Goal: Task Accomplishment & Management: Manage account settings

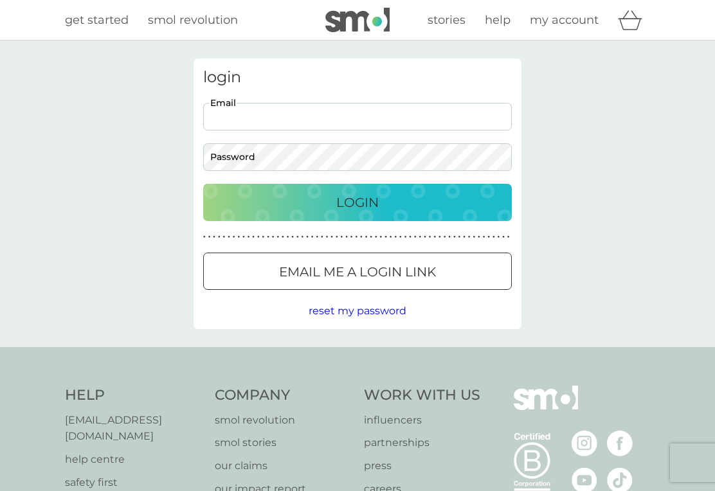
type input "[PERSON_NAME][EMAIL_ADDRESS][DOMAIN_NAME]"
click at [357, 202] on button "Login" at bounding box center [357, 202] width 309 height 37
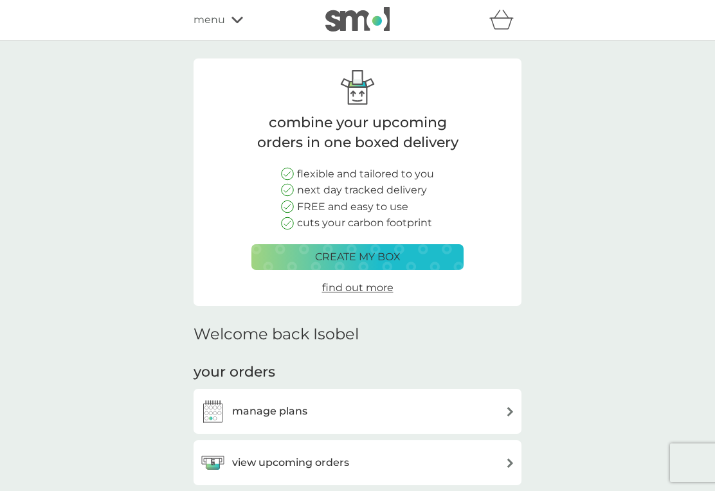
scroll to position [49, 0]
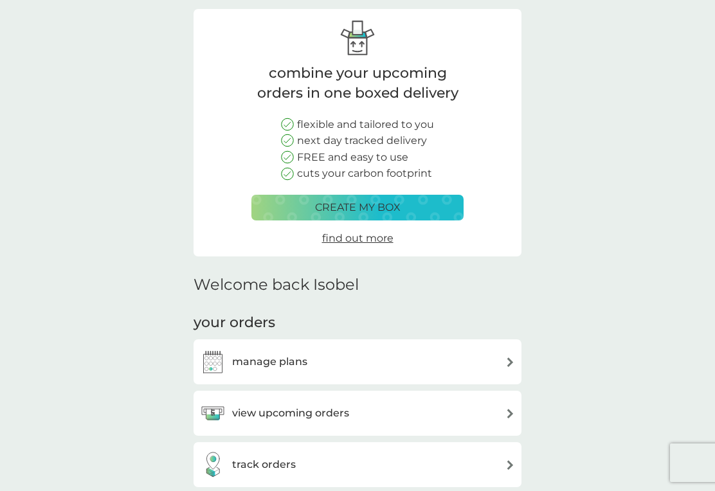
click at [506, 361] on img at bounding box center [510, 362] width 10 height 10
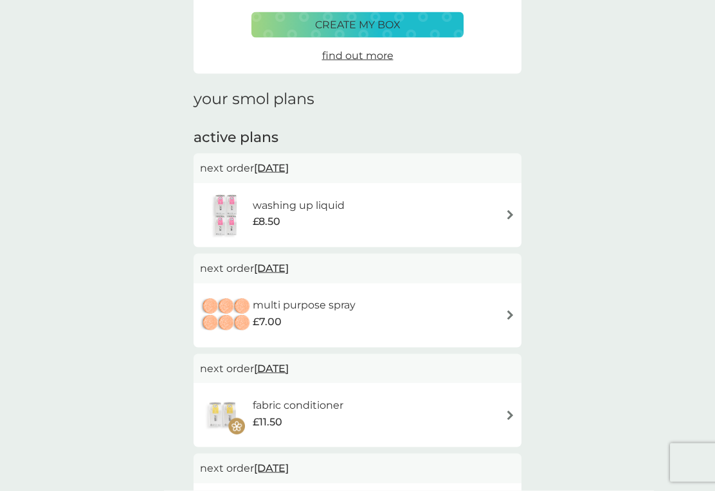
scroll to position [102, 0]
click at [334, 207] on h6 "washing up liquid" at bounding box center [299, 205] width 92 height 17
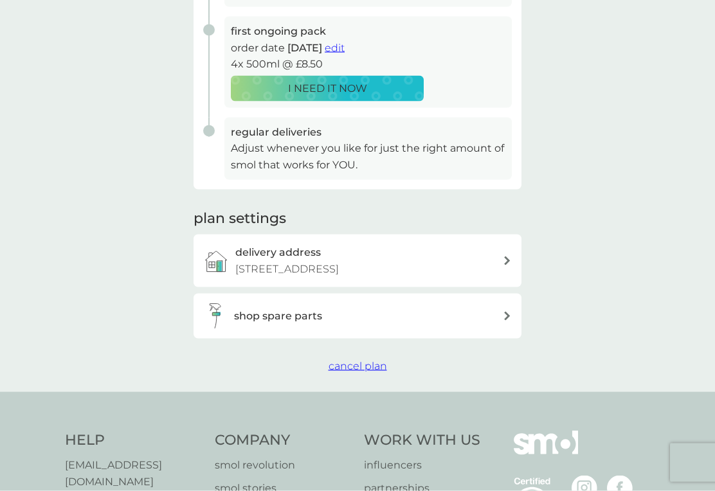
scroll to position [271, 0]
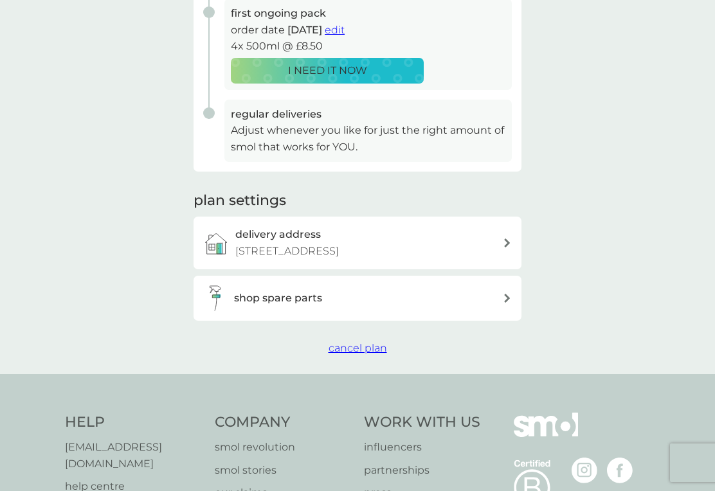
click at [363, 348] on span "cancel plan" at bounding box center [357, 348] width 58 height 12
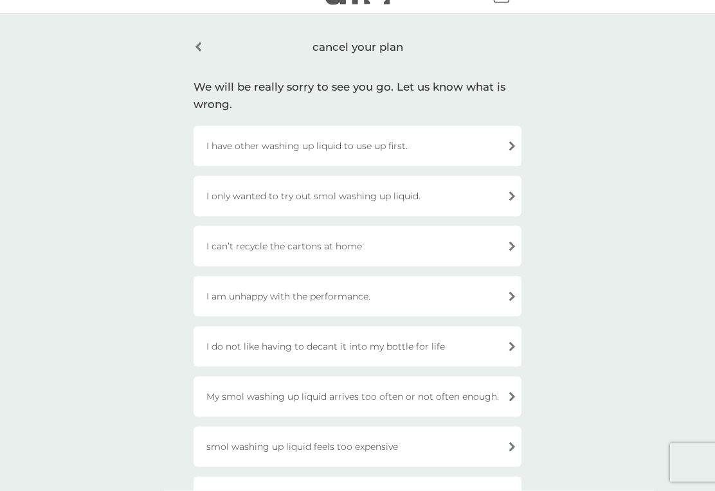
click at [510, 298] on div "I am unhappy with the performance." at bounding box center [357, 296] width 328 height 40
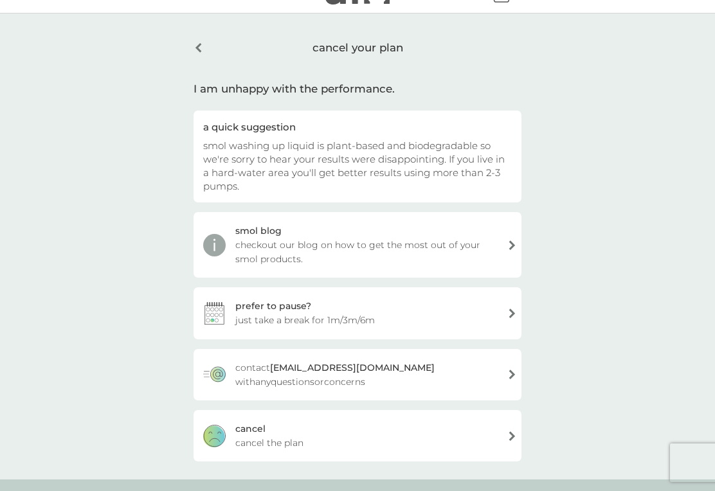
click at [513, 440] on div "[PERSON_NAME] the plan" at bounding box center [357, 435] width 328 height 51
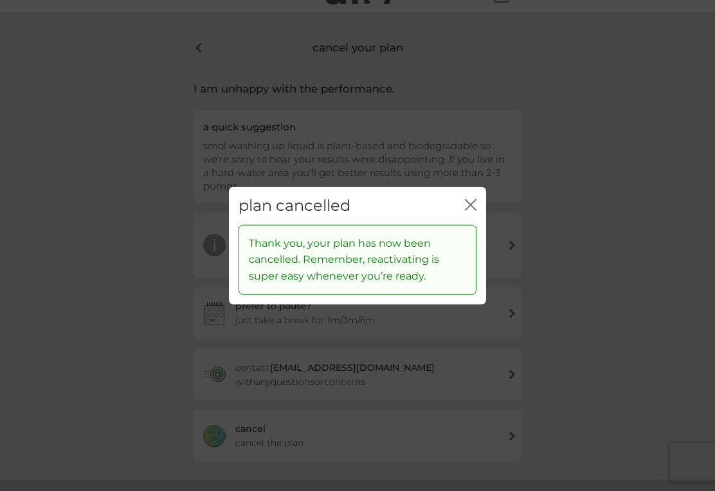
click at [472, 211] on icon "close" at bounding box center [471, 205] width 12 height 12
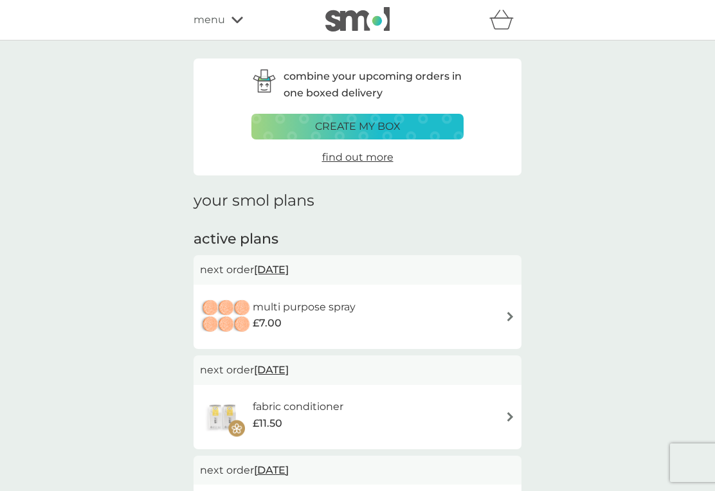
click at [235, 25] on div "menu" at bounding box center [247, 20] width 109 height 17
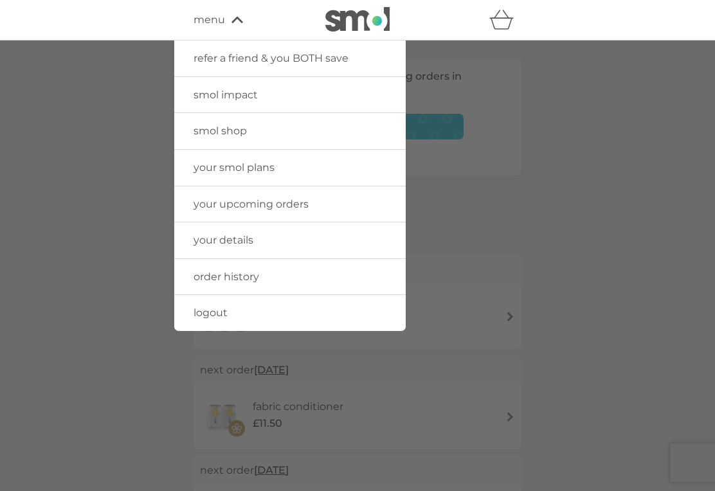
click at [322, 138] on link "smol shop" at bounding box center [289, 131] width 231 height 36
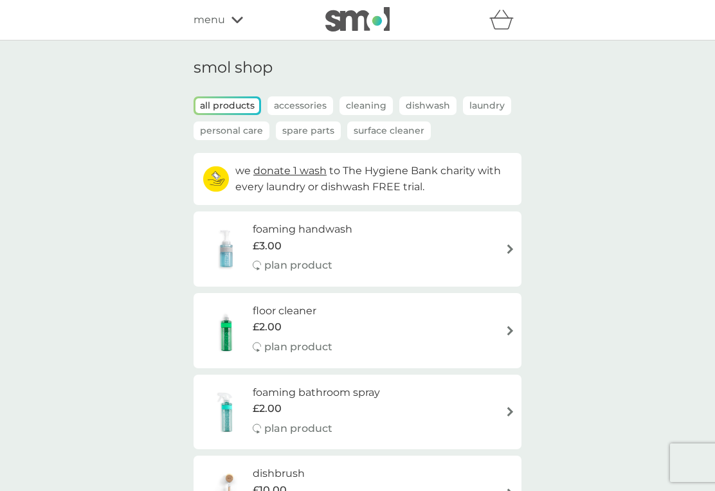
click at [300, 108] on p "Accessories" at bounding box center [300, 105] width 66 height 19
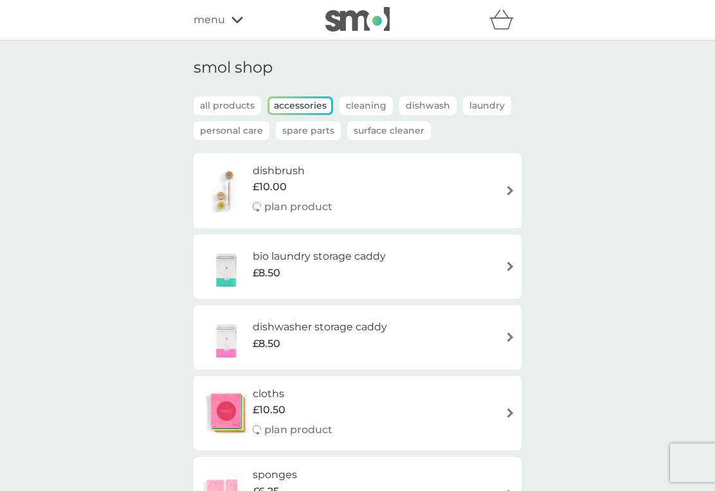
click at [307, 133] on p "Spare Parts" at bounding box center [308, 130] width 65 height 19
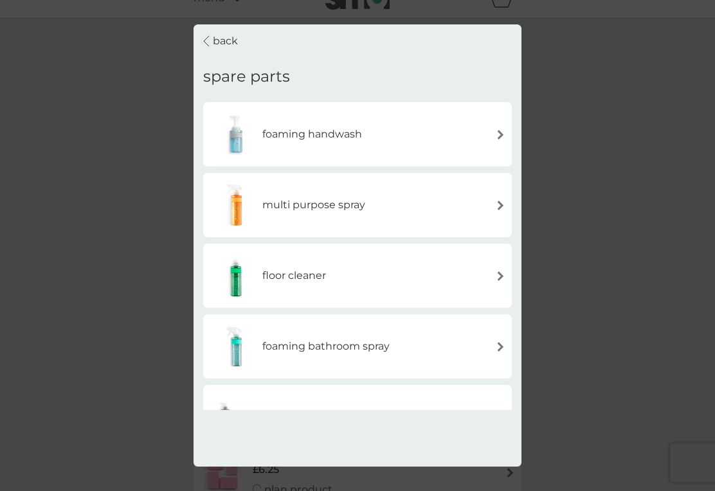
click at [392, 274] on div "floor cleaner" at bounding box center [358, 275] width 296 height 45
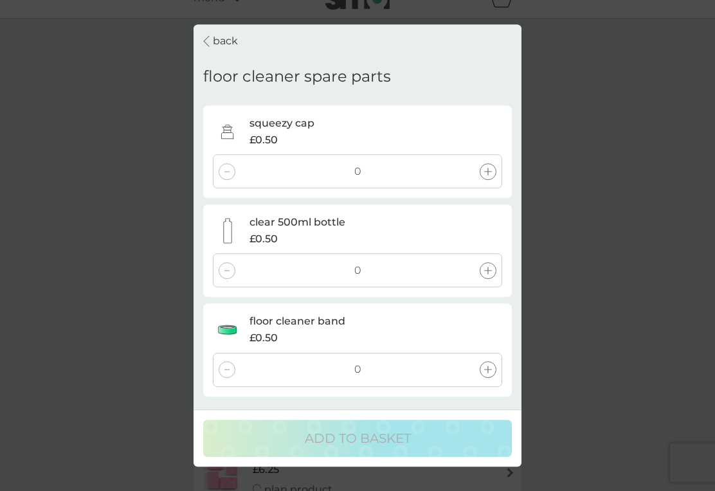
click at [219, 42] on p "back" at bounding box center [225, 41] width 25 height 17
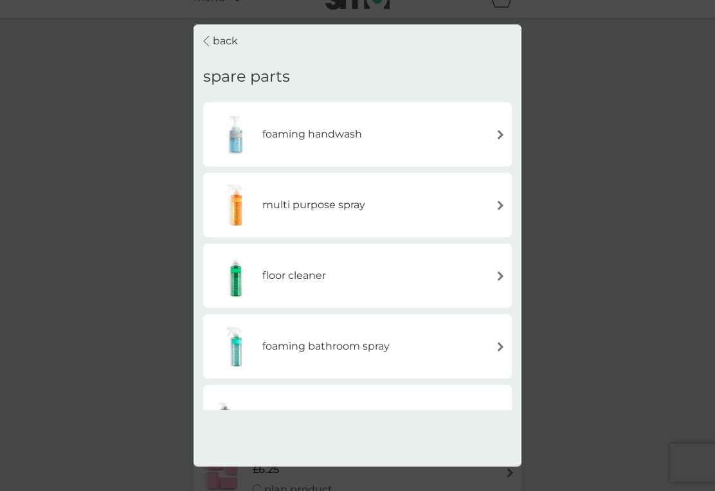
click at [226, 41] on p "back" at bounding box center [225, 41] width 25 height 17
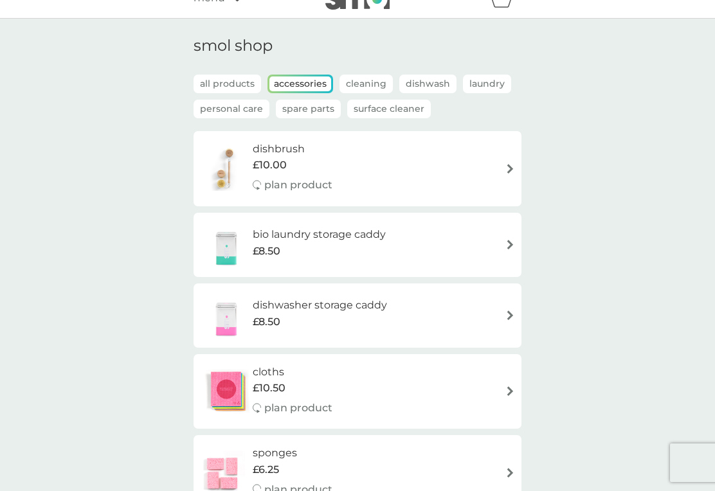
click at [306, 112] on p "Spare Parts" at bounding box center [308, 109] width 65 height 19
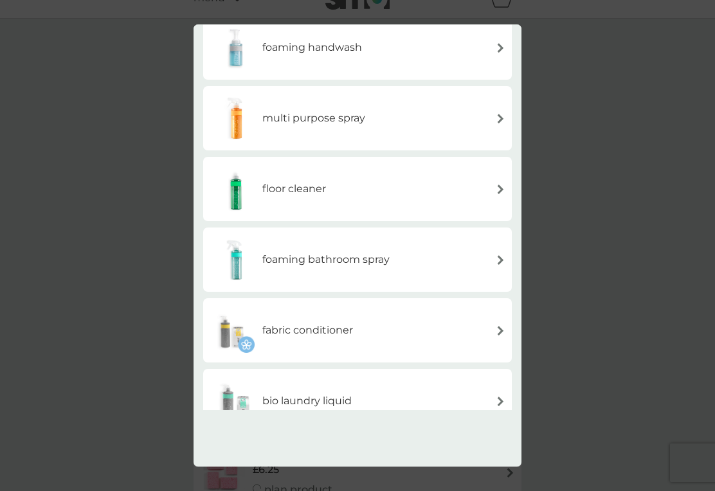
scroll to position [91, 0]
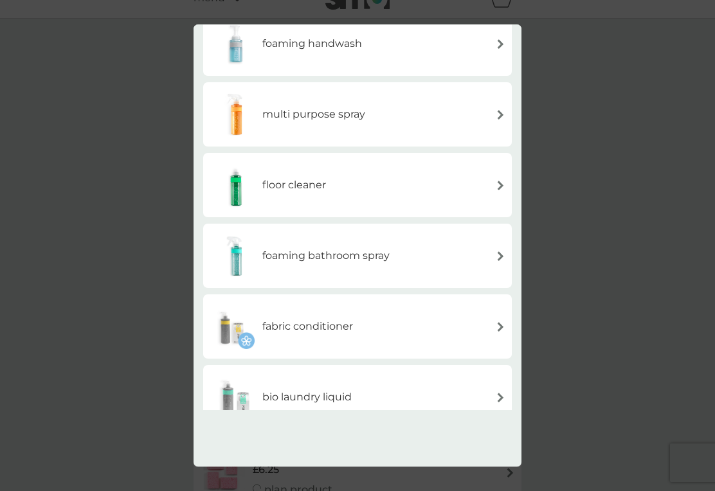
click at [454, 255] on div "foaming bathroom spray" at bounding box center [358, 255] width 296 height 45
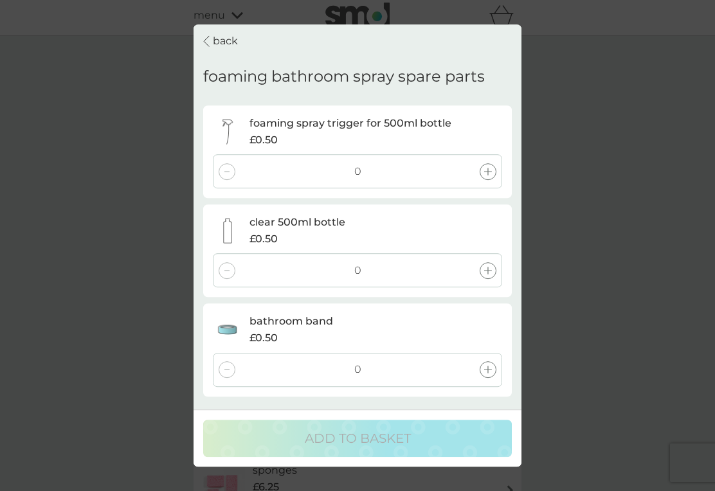
scroll to position [0, 0]
